Goal: Task Accomplishment & Management: Manage account settings

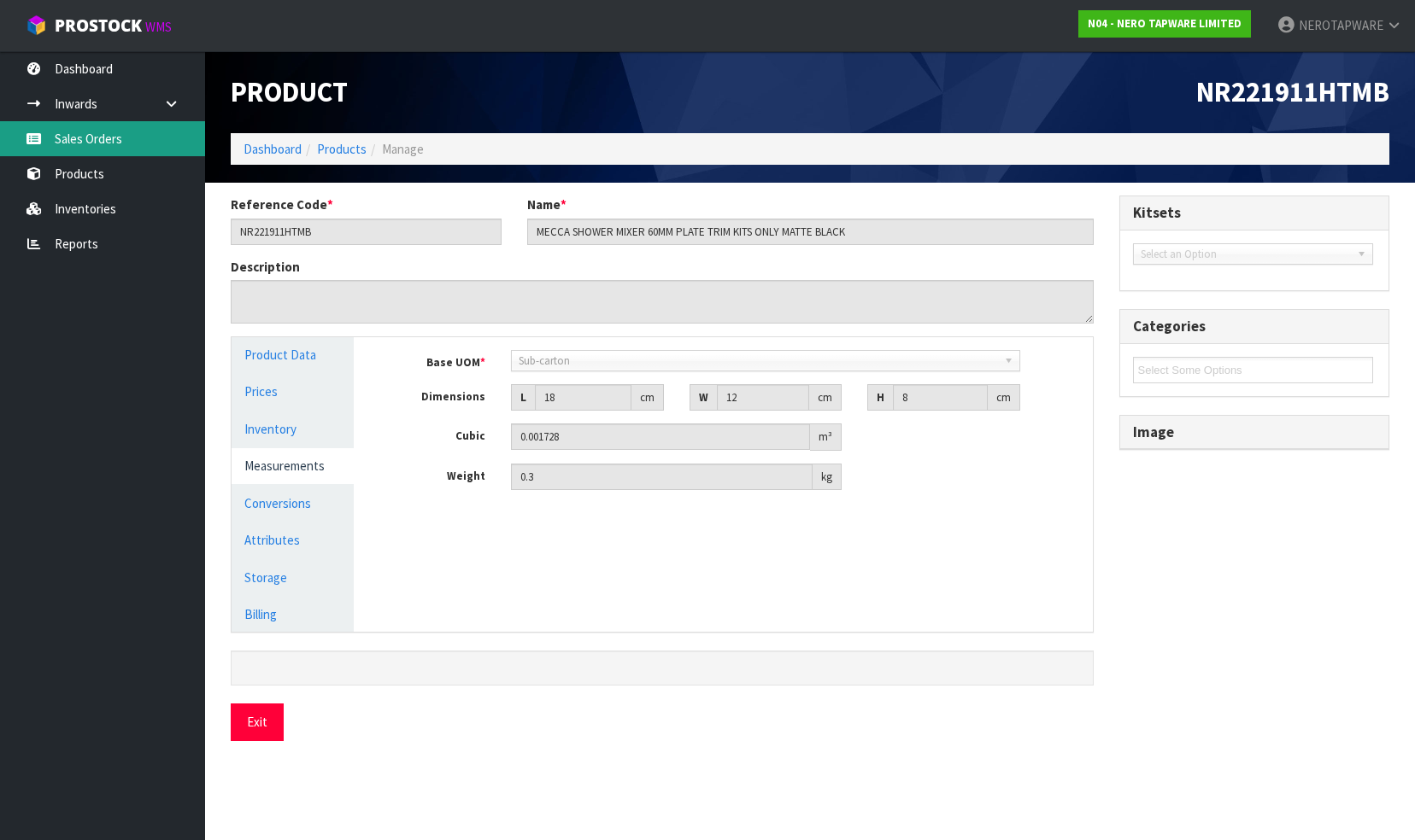
drag, startPoint x: 0, startPoint y: 0, endPoint x: 101, endPoint y: 144, distance: 175.9
click at [99, 144] on link "Sales Orders" at bounding box center [102, 139] width 205 height 35
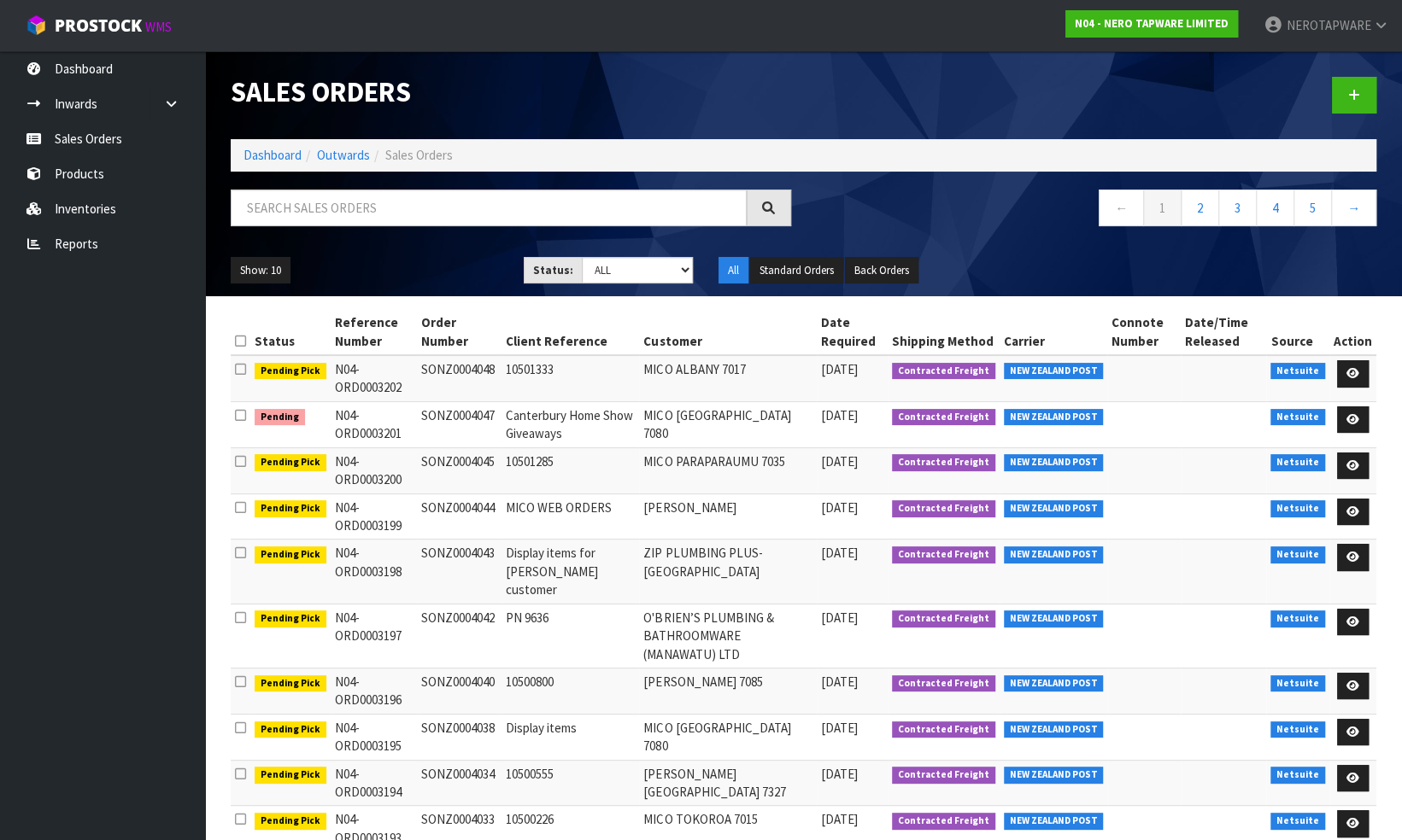
click at [467, 417] on td "SONZ0004047" at bounding box center [459, 424] width 85 height 46
click at [468, 412] on td "SONZ0004047" at bounding box center [459, 424] width 85 height 46
copy td "SONZ0004047"
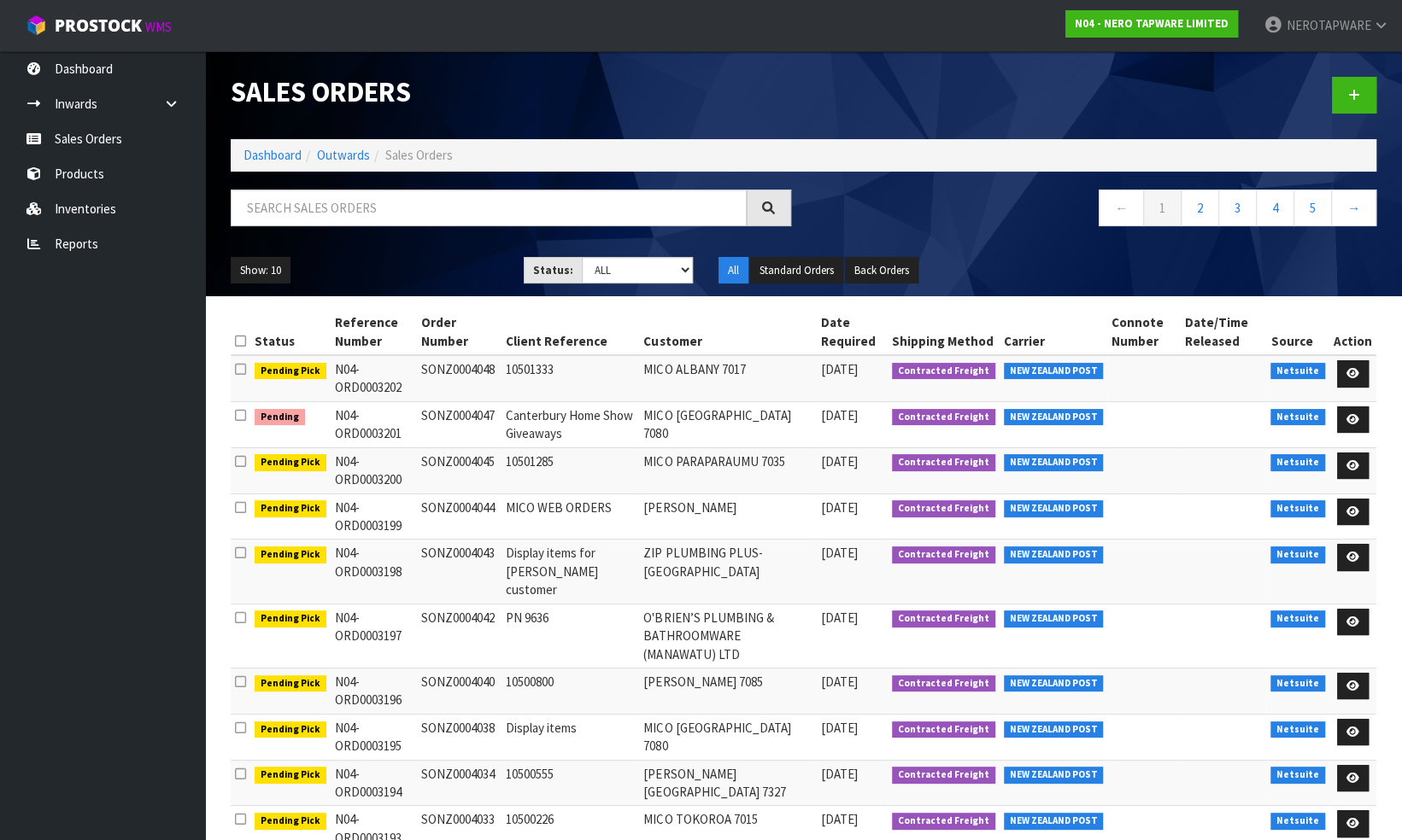
drag, startPoint x: 333, startPoint y: 411, endPoint x: 498, endPoint y: 414, distance: 165.0
click at [498, 414] on tr "Pending N04-ORD0003201 SONZ0004047 Canterbury Home Show Giveaways MICO [GEOGRAP…" at bounding box center [803, 424] width 1145 height 46
copy tr "N04-ORD0003201 SONZ0004047"
click at [521, 418] on td "Canterbury Home Show Giveaways" at bounding box center [570, 424] width 137 height 46
drag, startPoint x: 425, startPoint y: 412, endPoint x: 600, endPoint y: 438, distance: 176.9
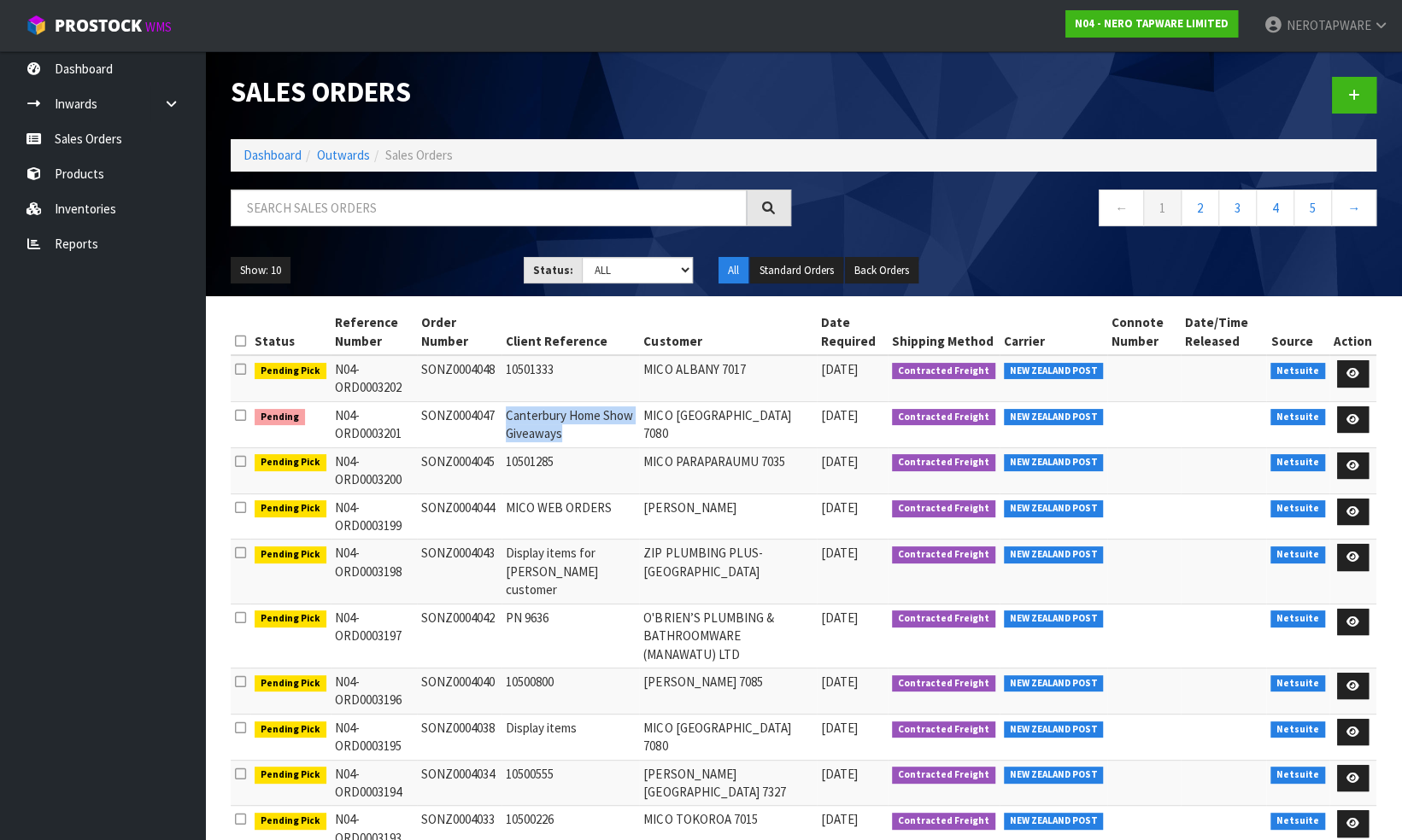
click at [600, 438] on tr "Pending N04-ORD0003201 SONZ0004047 Canterbury Home Show Giveaways MICO [GEOGRAP…" at bounding box center [803, 424] width 1145 height 46
copy tr "SONZ0004047 Canterbury Home Show Giveaways"
click at [697, 424] on td "MICO [GEOGRAPHIC_DATA] 7080" at bounding box center [727, 424] width 177 height 46
